Goal: Complete application form: Complete application form

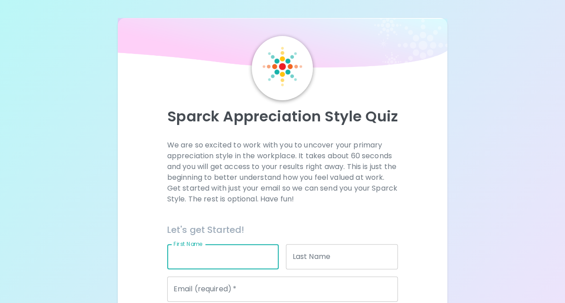
click at [226, 262] on input "First Name" at bounding box center [223, 256] width 112 height 25
type input "[PERSON_NAME]"
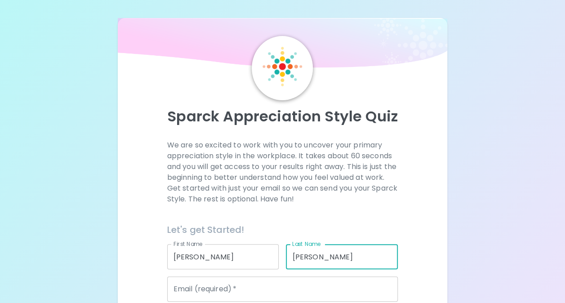
type input "[PERSON_NAME]"
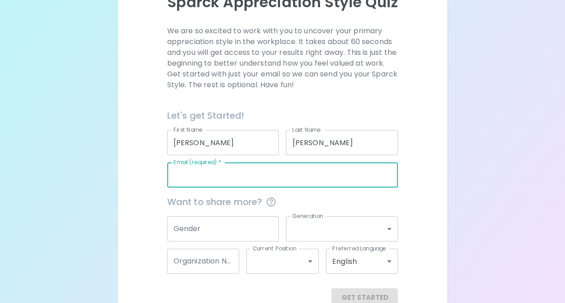
scroll to position [136, 0]
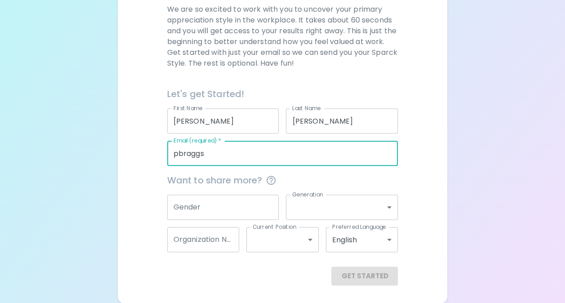
type input "[EMAIL_ADDRESS][DOMAIN_NAME]"
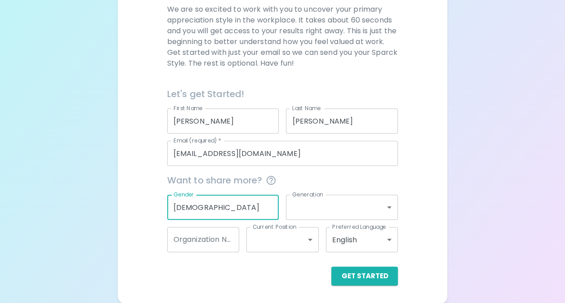
type input "[DEMOGRAPHIC_DATA]"
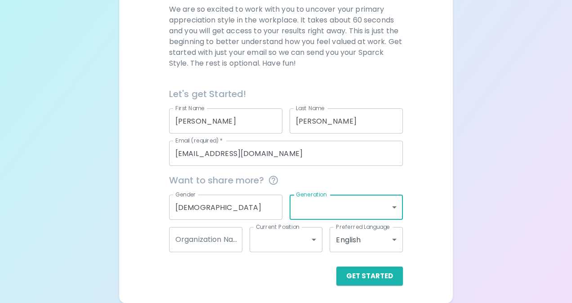
click at [326, 213] on body "Sparck Appreciation Style Quiz We are so excited to work with you to uncover yo…" at bounding box center [286, 83] width 572 height 439
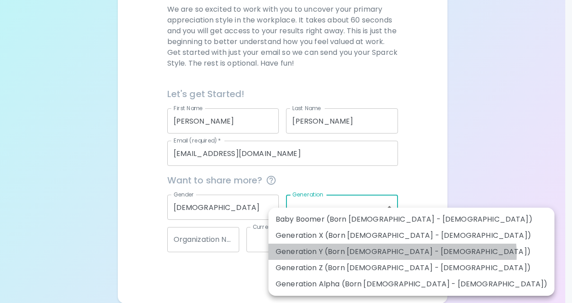
click at [392, 254] on li "Generation Y (Born [DEMOGRAPHIC_DATA] - [DEMOGRAPHIC_DATA])" at bounding box center [411, 252] width 286 height 16
type input "generation_y"
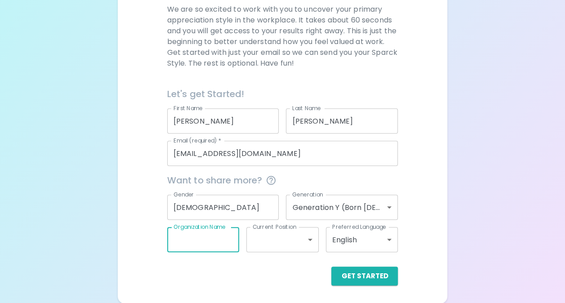
click at [226, 242] on input "Organization Name" at bounding box center [203, 239] width 72 height 25
type input "CVW Accounting Inc."
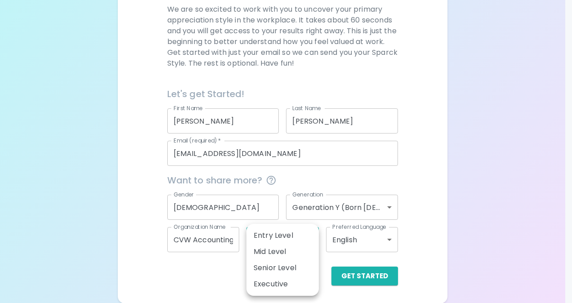
click at [294, 241] on body "Sparck Appreciation Style Quiz We are so excited to work with you to uncover yo…" at bounding box center [286, 83] width 572 height 439
click at [292, 266] on li "Senior Level" at bounding box center [282, 268] width 72 height 16
type input "senior_level"
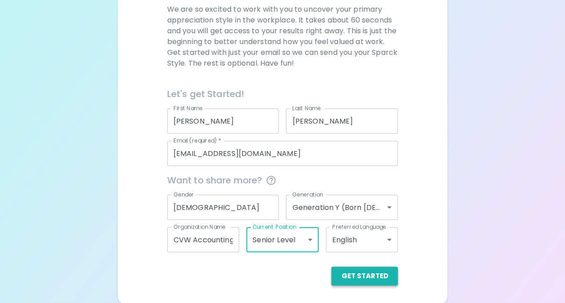
click at [366, 274] on button "Get Started" at bounding box center [364, 275] width 67 height 19
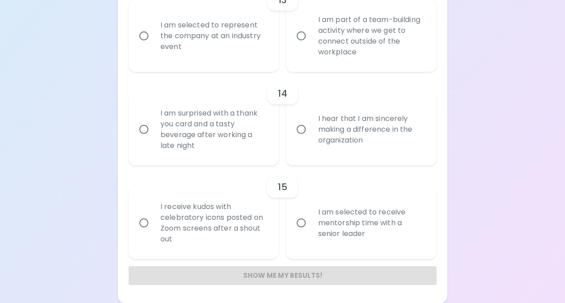
scroll to position [1250, 0]
click at [303, 131] on input "I hear that I am sincerely making a difference in the organization" at bounding box center [301, 129] width 19 height 19
radio input "true"
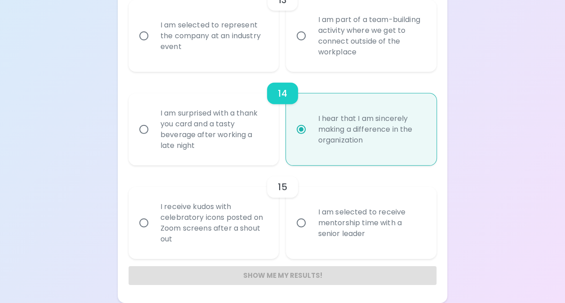
click at [351, 136] on div "I hear that I am sincerely making a difference in the organization" at bounding box center [371, 129] width 121 height 54
click at [311, 136] on input "I hear that I am sincerely making a difference in the organization" at bounding box center [301, 129] width 19 height 19
click at [315, 273] on div "Show me my results!" at bounding box center [283, 275] width 308 height 19
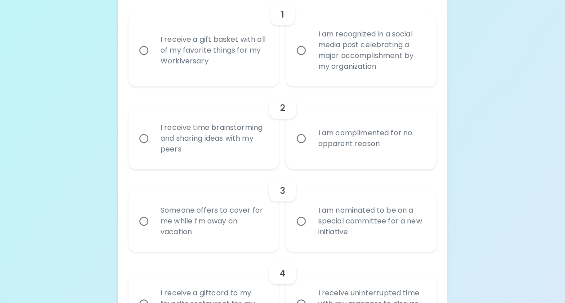
scroll to position [234, 0]
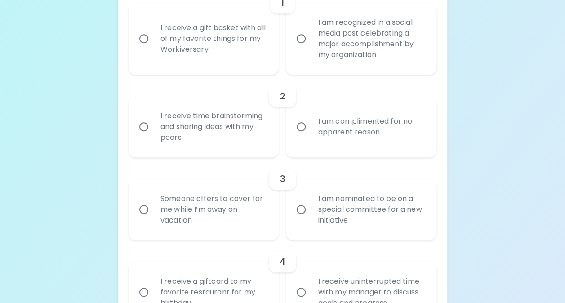
click at [300, 129] on input "I am complimented for no apparent reason" at bounding box center [301, 126] width 19 height 19
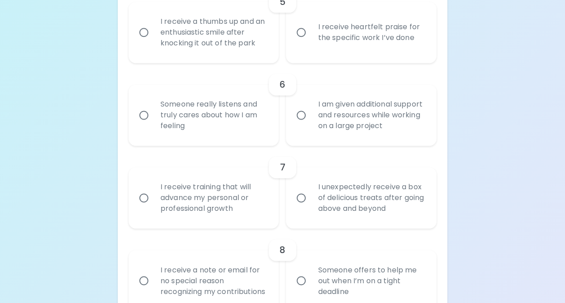
scroll to position [590, 0]
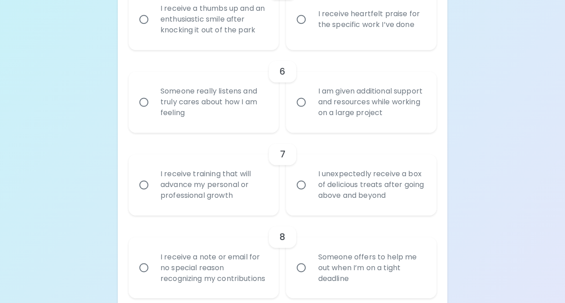
radio input "true"
click at [143, 185] on input "I receive training that will advance my personal or professional growth" at bounding box center [143, 184] width 19 height 19
radio input "false"
radio input "true"
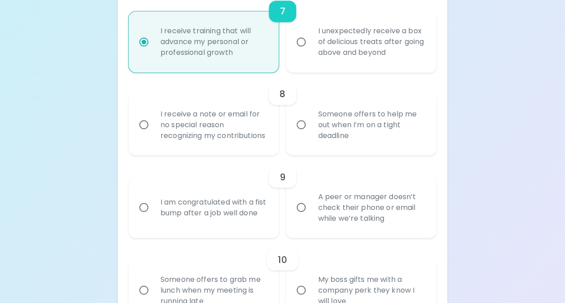
scroll to position [708, 0]
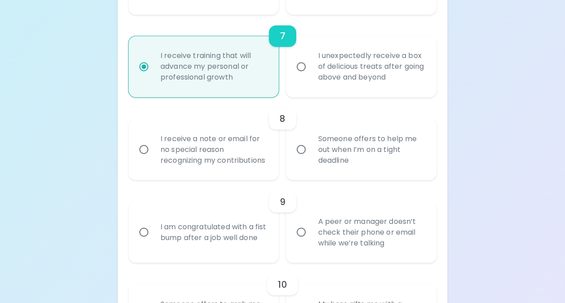
radio input "true"
click at [297, 155] on input "Someone offers to help me out when I’m on a tight deadline" at bounding box center [301, 149] width 19 height 19
radio input "false"
radio input "true"
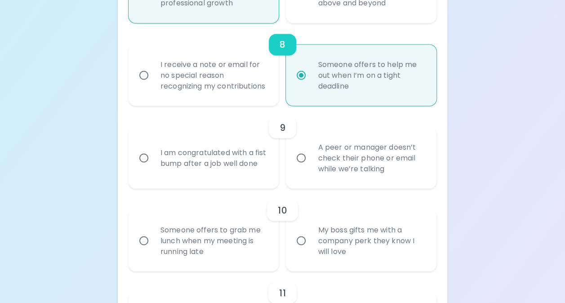
scroll to position [1250, 0]
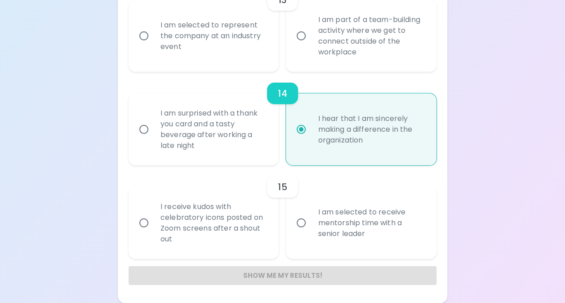
radio input "true"
click at [319, 275] on div "Show me my results!" at bounding box center [283, 275] width 308 height 19
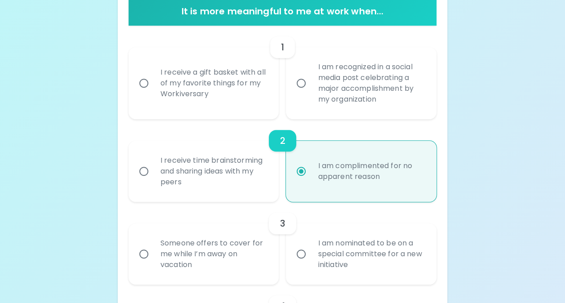
scroll to position [193, 0]
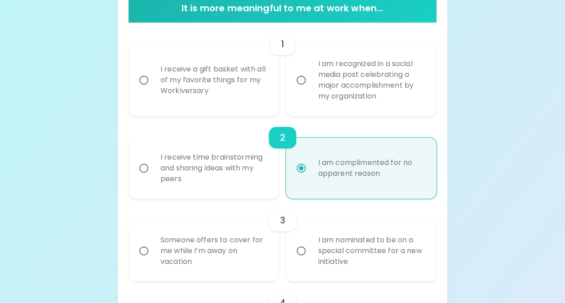
radio input "true"
click at [144, 169] on input "I receive time brainstorming and sharing ideas with my peers" at bounding box center [143, 168] width 19 height 19
radio input "false"
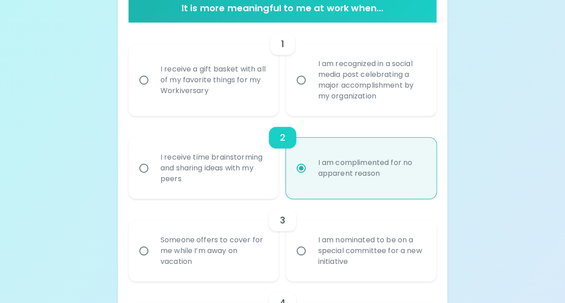
radio input "false"
radio input "true"
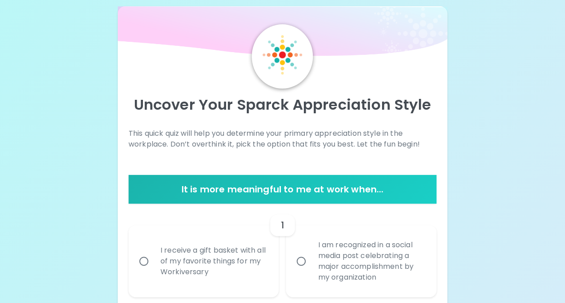
scroll to position [82, 0]
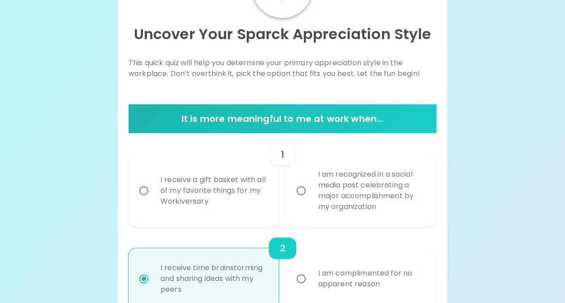
radio input "true"
click at [303, 189] on input "I am recognized in a social media post celebrating a major accomplishment by my…" at bounding box center [301, 190] width 19 height 19
radio input "false"
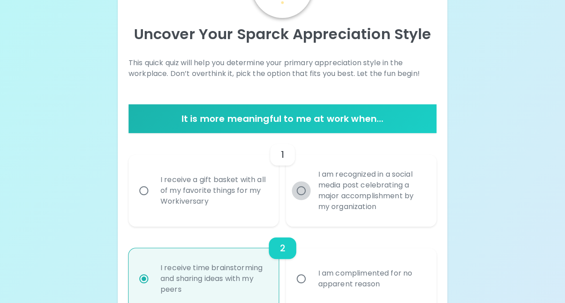
radio input "true"
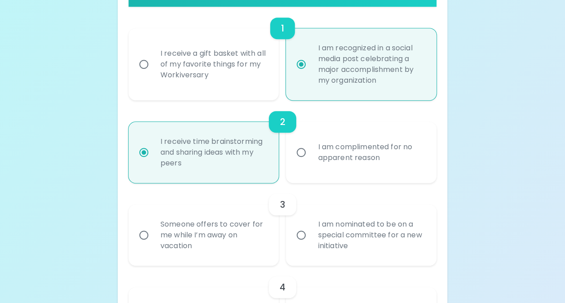
scroll to position [235, 0]
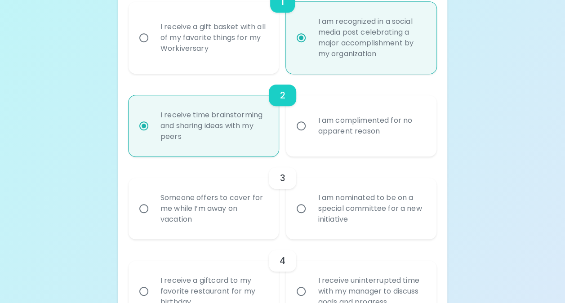
radio input "false"
radio input "true"
click at [302, 124] on input "I am complimented for no apparent reason" at bounding box center [301, 125] width 19 height 19
radio input "false"
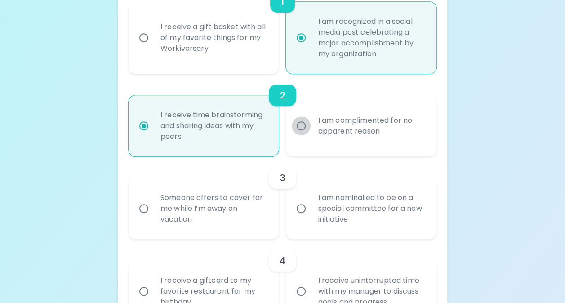
radio input "false"
radio input "true"
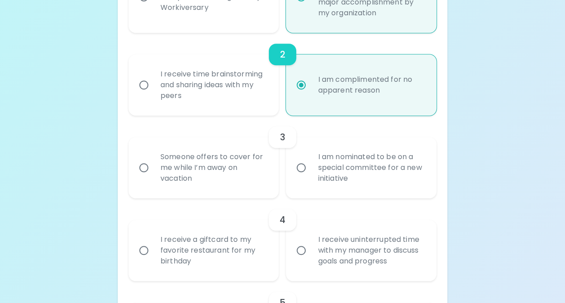
scroll to position [284, 0]
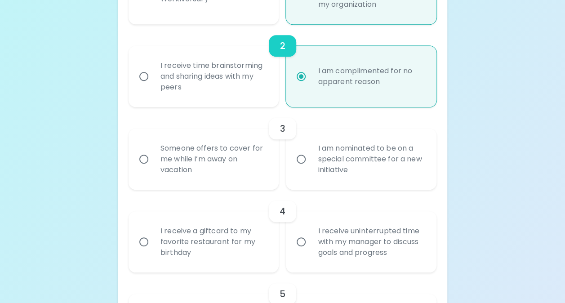
radio input "true"
click at [145, 156] on input "Someone offers to cover for me while I’m away on vacation" at bounding box center [143, 159] width 19 height 19
radio input "false"
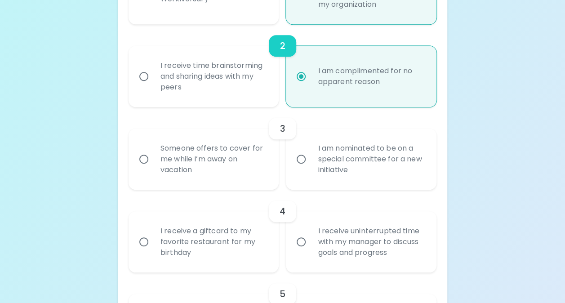
radio input "false"
radio input "true"
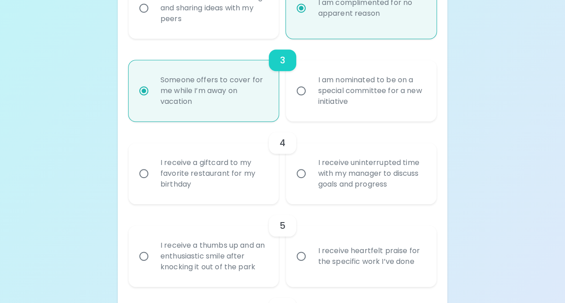
scroll to position [356, 0]
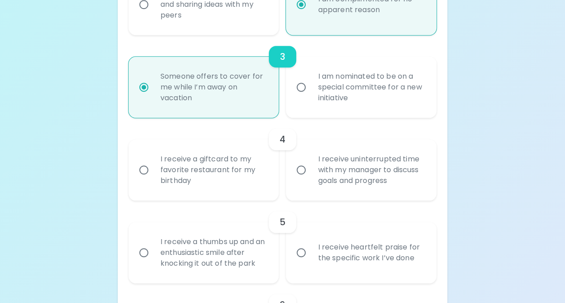
radio input "true"
click at [303, 170] on input "I receive uninterrupted time with my manager to discuss goals and progress" at bounding box center [301, 169] width 19 height 19
radio input "false"
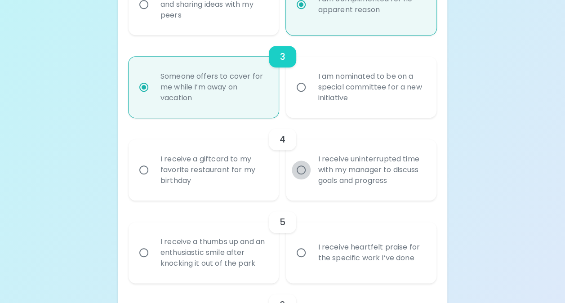
radio input "false"
radio input "true"
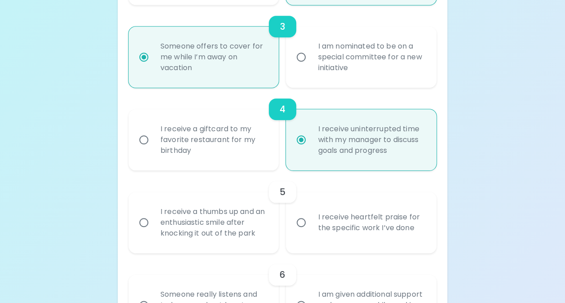
scroll to position [428, 0]
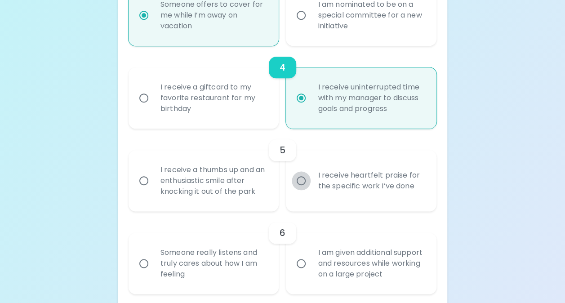
radio input "true"
drag, startPoint x: 303, startPoint y: 180, endPoint x: 306, endPoint y: 188, distance: 8.5
click at [303, 180] on input "I receive heartfelt praise for the specific work I’ve done" at bounding box center [301, 180] width 19 height 19
radio input "false"
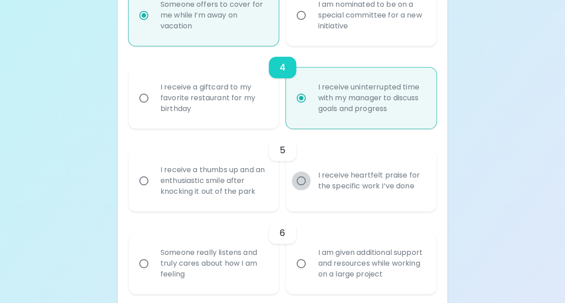
radio input "false"
radio input "true"
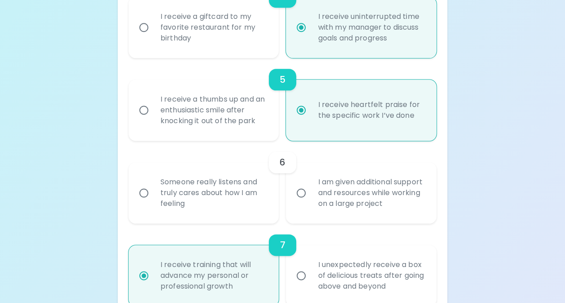
scroll to position [500, 0]
radio input "true"
drag, startPoint x: 143, startPoint y: 190, endPoint x: 163, endPoint y: 194, distance: 20.7
click at [143, 190] on input "Someone really listens and truly cares about how I am feeling" at bounding box center [143, 191] width 19 height 19
radio input "false"
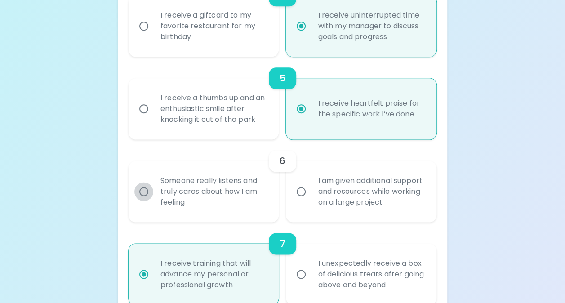
radio input "false"
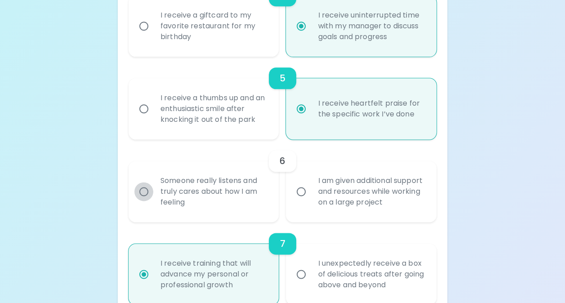
radio input "false"
radio input "true"
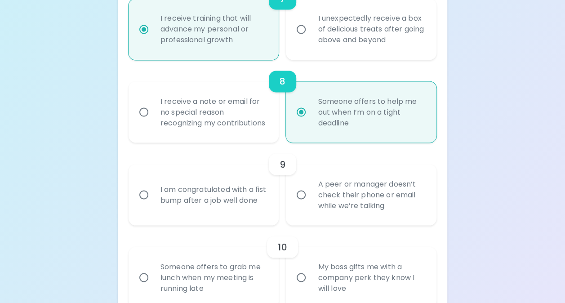
scroll to position [747, 0]
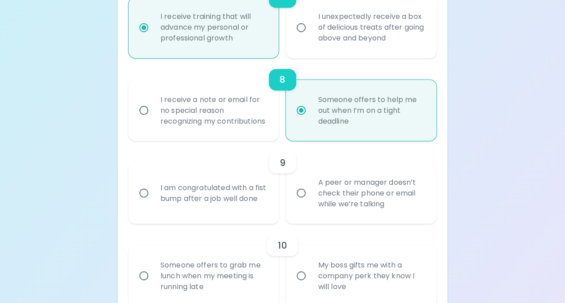
radio input "false"
radio input "true"
click at [145, 118] on input "I receive a note or email for no special reason recognizing my contributions" at bounding box center [143, 110] width 19 height 19
radio input "false"
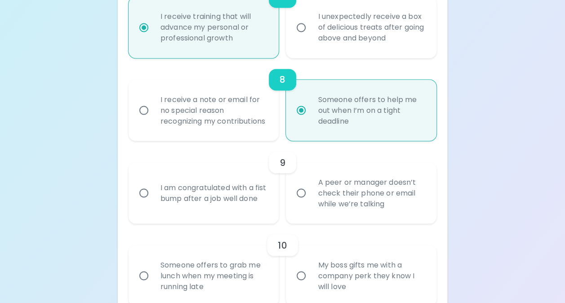
radio input "false"
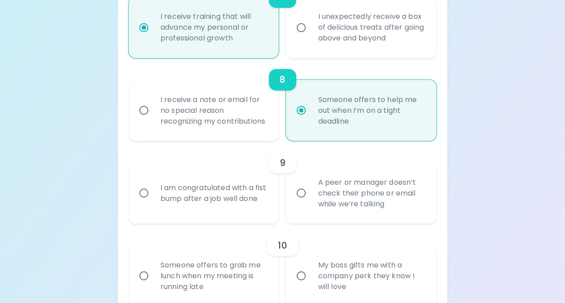
radio input "false"
radio input "true"
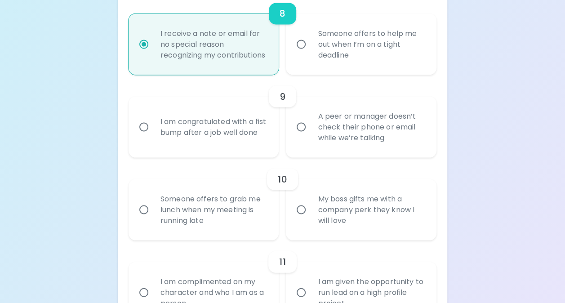
scroll to position [833, 0]
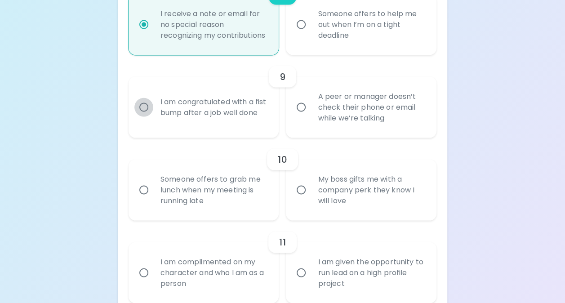
radio input "true"
click at [147, 116] on input "I am congratulated with a fist bump after a job well done" at bounding box center [143, 107] width 19 height 19
radio input "false"
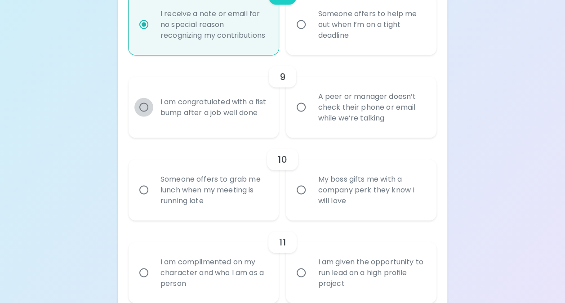
radio input "false"
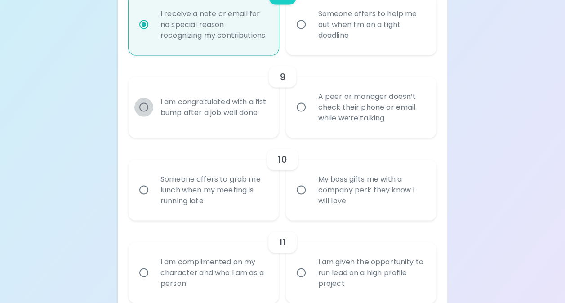
radio input "true"
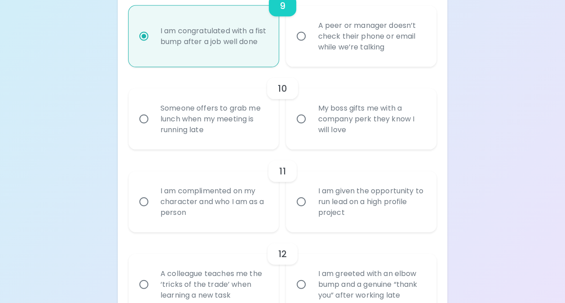
scroll to position [905, 0]
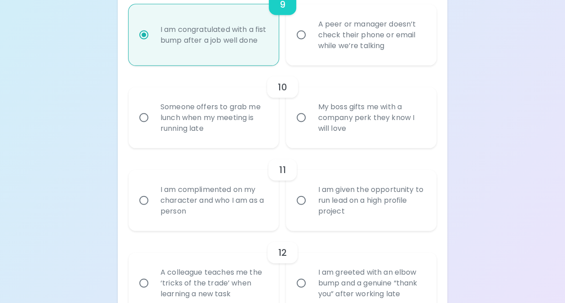
radio input "true"
click at [302, 127] on input "My boss gifts me with a company perk they know I will love" at bounding box center [301, 117] width 19 height 19
radio input "false"
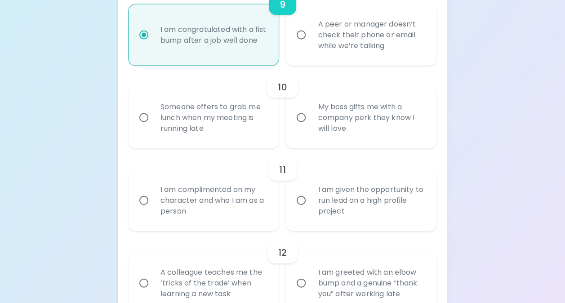
radio input "false"
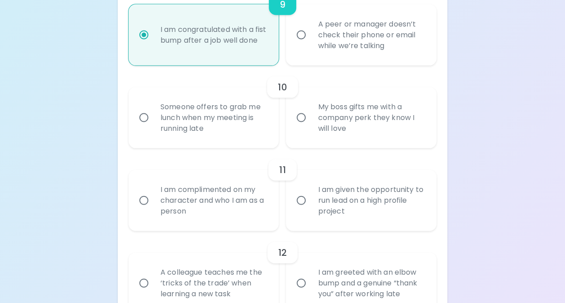
radio input "false"
radio input "true"
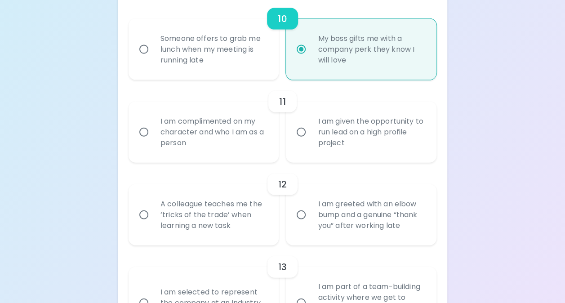
scroll to position [977, 0]
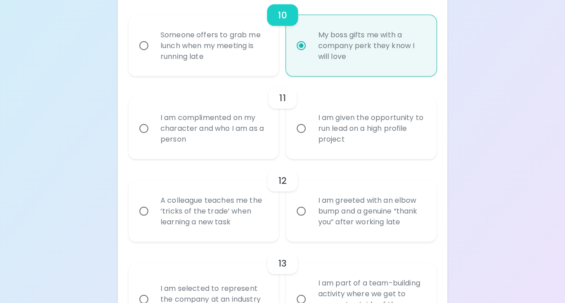
radio input "true"
click at [146, 138] on input "I am complimented on my character and who I am as a person" at bounding box center [143, 128] width 19 height 19
radio input "false"
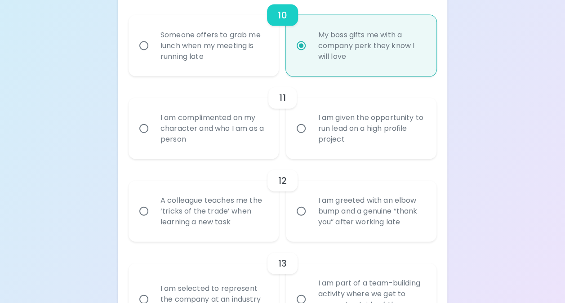
radio input "false"
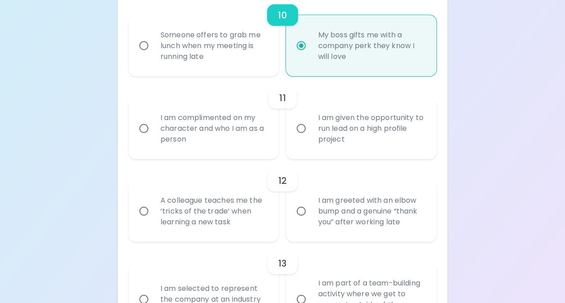
radio input "false"
radio input "true"
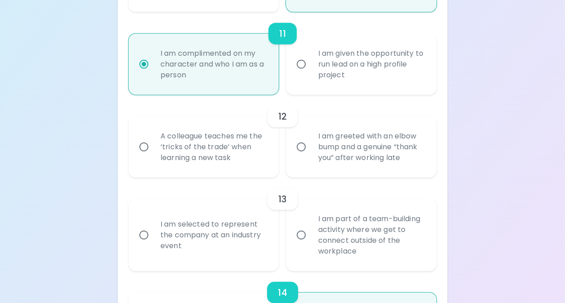
scroll to position [1048, 0]
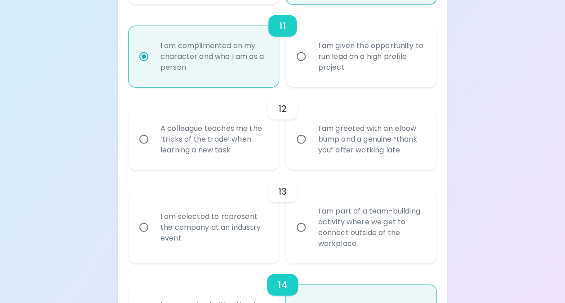
radio input "true"
click at [144, 149] on input "A colleague teaches me the ‘tricks of the trade’ when learning a new task" at bounding box center [143, 139] width 19 height 19
radio input "false"
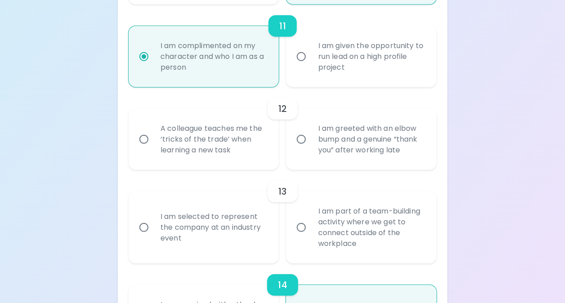
radio input "false"
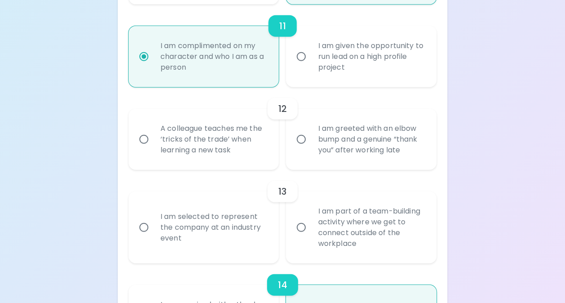
radio input "false"
radio input "true"
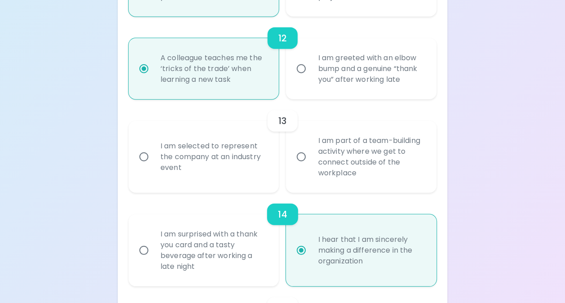
scroll to position [1120, 0]
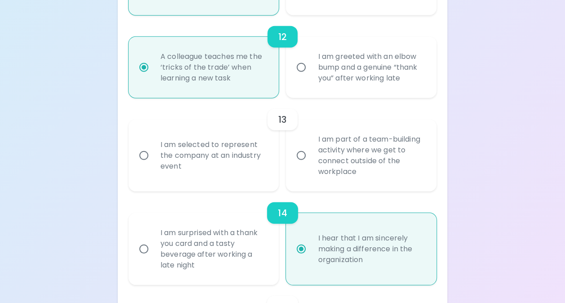
radio input "true"
click at [302, 165] on input "I am part of a team-building activity where we get to connect outside of the wo…" at bounding box center [301, 155] width 19 height 19
radio input "false"
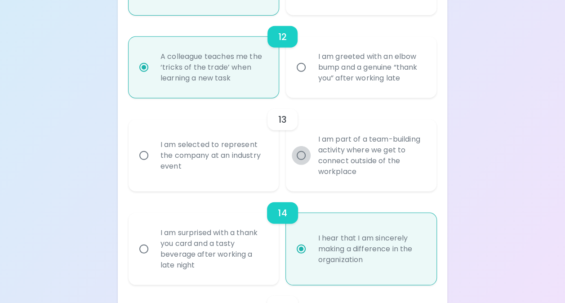
radio input "false"
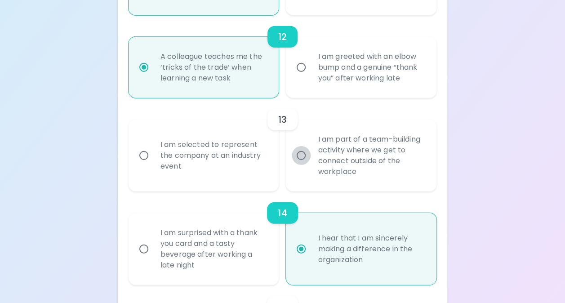
radio input "false"
radio input "true"
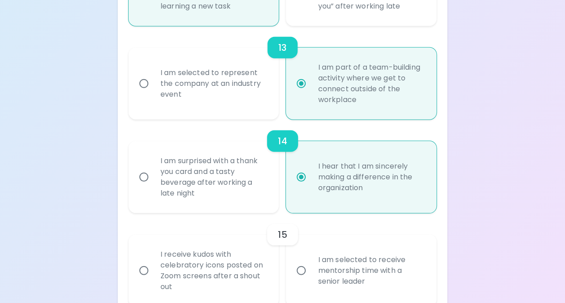
scroll to position [1250, 0]
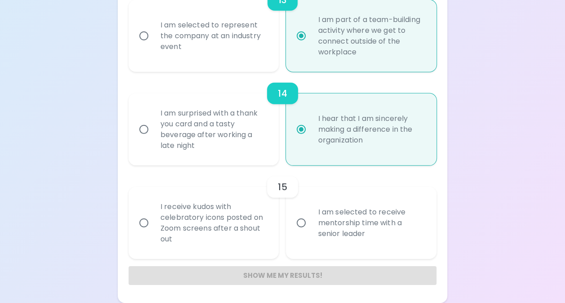
radio input "true"
click at [145, 225] on input "I receive kudos with celebratory icons posted on Zoom screens after a shout out" at bounding box center [143, 222] width 19 height 19
radio input "false"
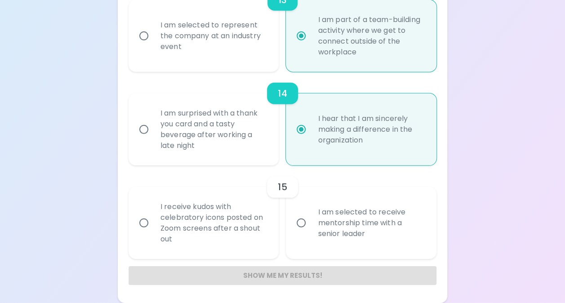
radio input "false"
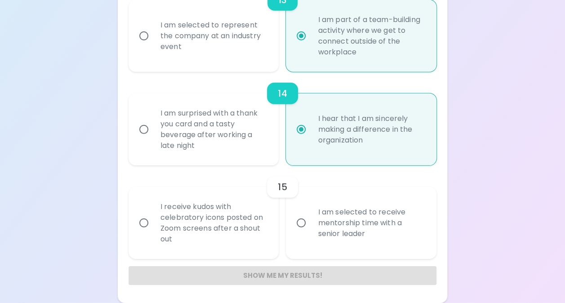
radio input "false"
radio input "true"
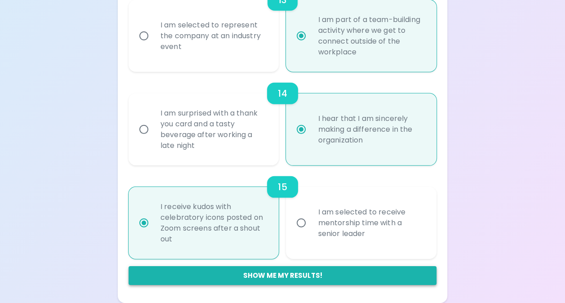
radio input "true"
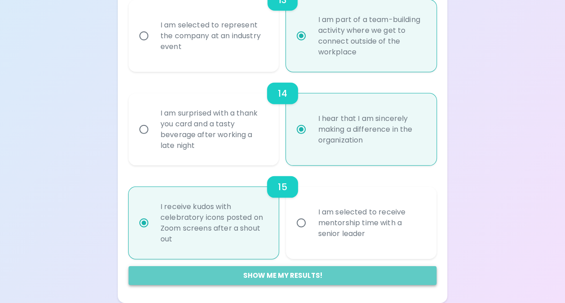
click at [317, 275] on button "Show me my results!" at bounding box center [283, 275] width 308 height 19
radio input "false"
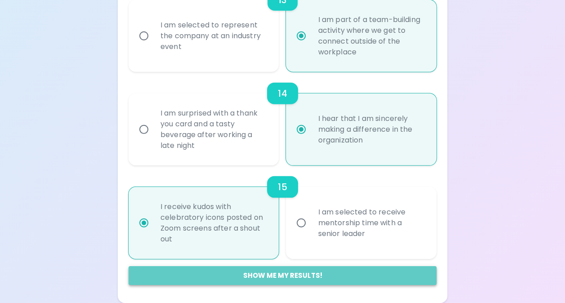
radio input "false"
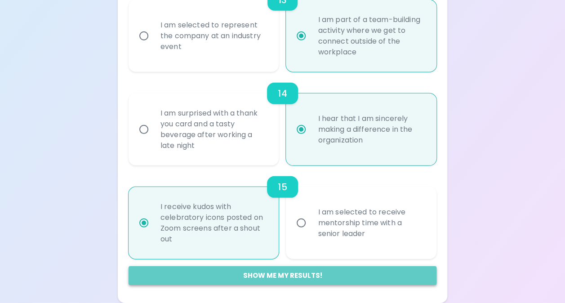
radio input "false"
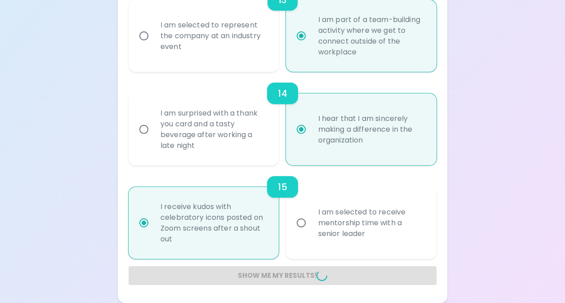
radio input "false"
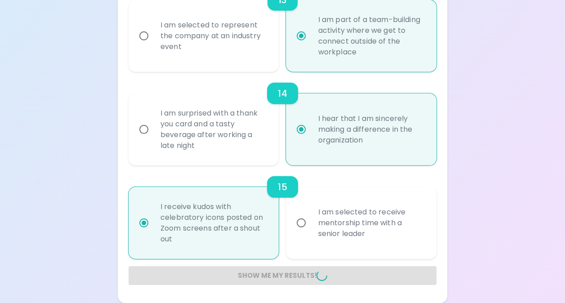
radio input "false"
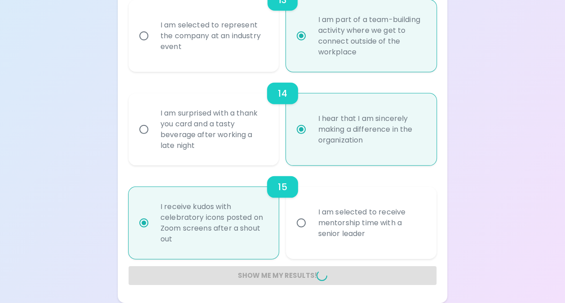
radio input "false"
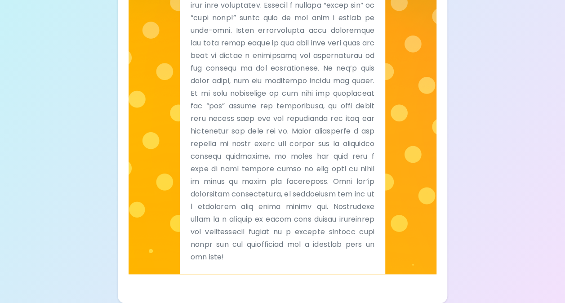
scroll to position [0, 0]
